Goal: Task Accomplishment & Management: Manage account settings

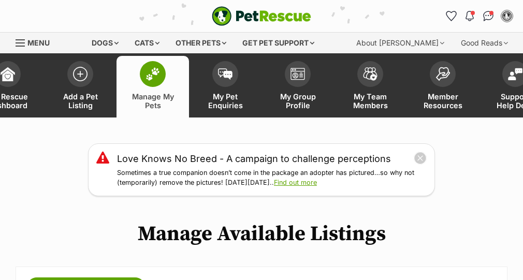
scroll to position [158, 0]
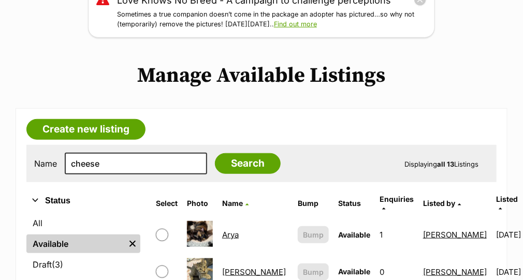
click at [221, 167] on input "Search" at bounding box center [248, 163] width 66 height 21
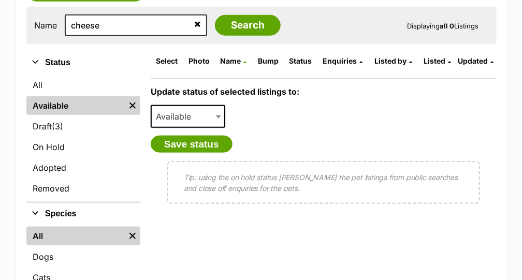
scroll to position [338, 0]
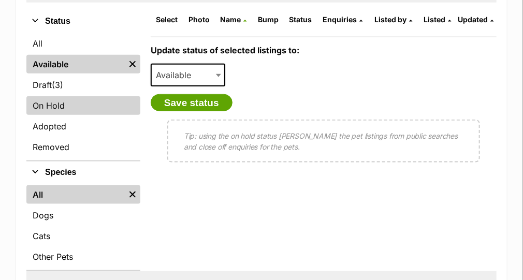
click at [62, 97] on link "On Hold" at bounding box center [83, 105] width 114 height 19
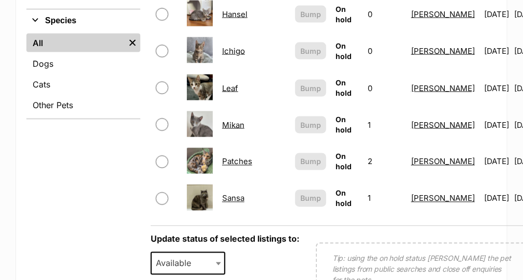
scroll to position [245, 0]
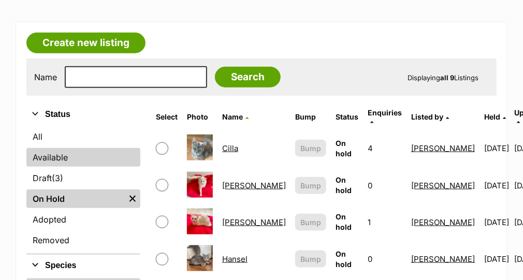
click at [49, 162] on link "Available" at bounding box center [83, 157] width 114 height 19
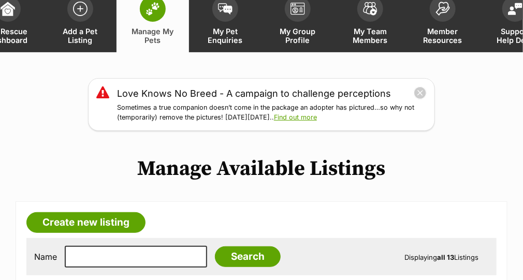
scroll to position [245, 0]
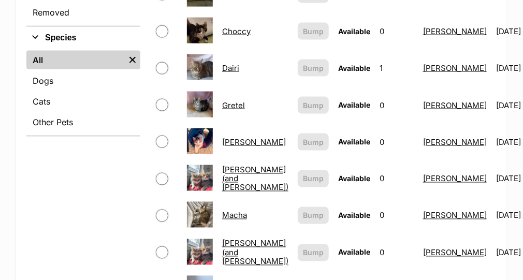
scroll to position [493, 0]
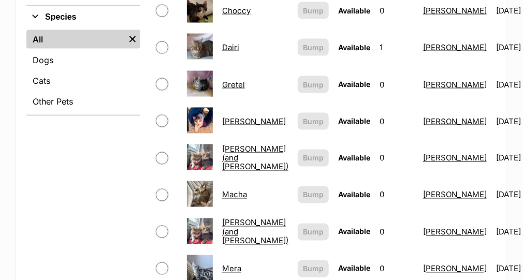
click at [231, 80] on link "Gretel" at bounding box center [233, 85] width 23 height 10
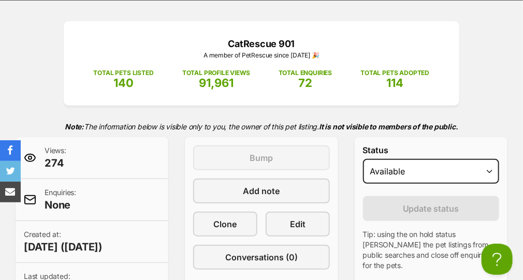
scroll to position [138, 0]
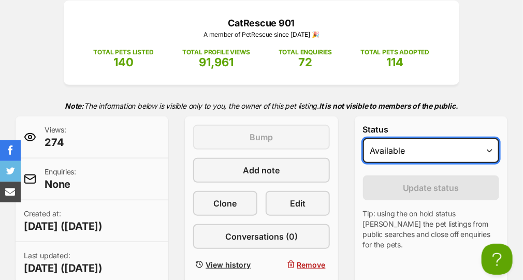
click at [490, 151] on select "Draft Available On hold Adopted" at bounding box center [431, 150] width 136 height 25
select select "on_hold"
click at [363, 138] on select "Draft Available On hold Adopted" at bounding box center [431, 150] width 136 height 25
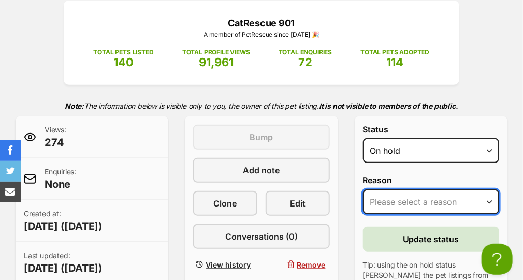
click at [440, 195] on select "Please select a reason Medical reasons Reviewing applications Adoption pending …" at bounding box center [431, 201] width 136 height 25
select select "adoption_pending"
click at [363, 189] on select "Please select a reason Medical reasons Reviewing applications Adoption pending …" at bounding box center [431, 201] width 136 height 25
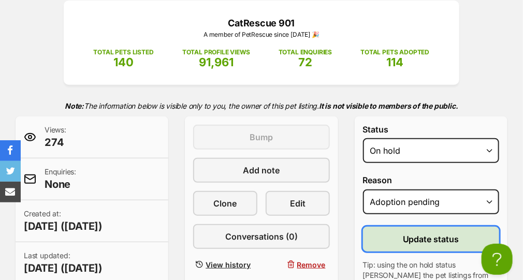
click at [416, 235] on span "Update status" at bounding box center [431, 239] width 56 height 12
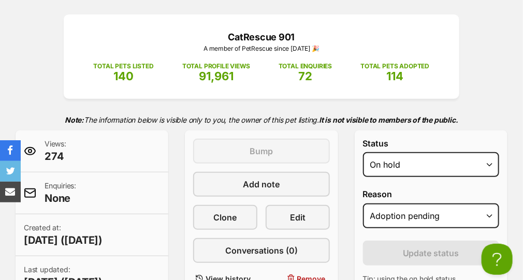
scroll to position [117, 0]
